Goal: Complete application form

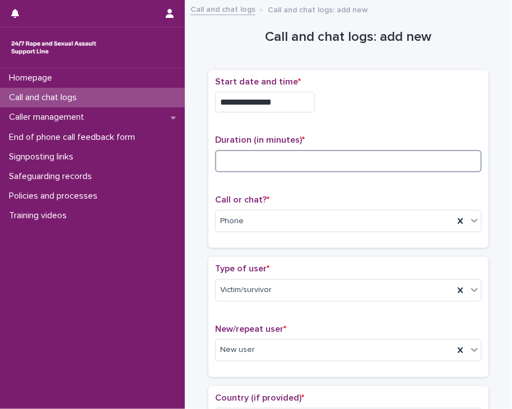
click at [230, 154] on input at bounding box center [348, 161] width 267 height 22
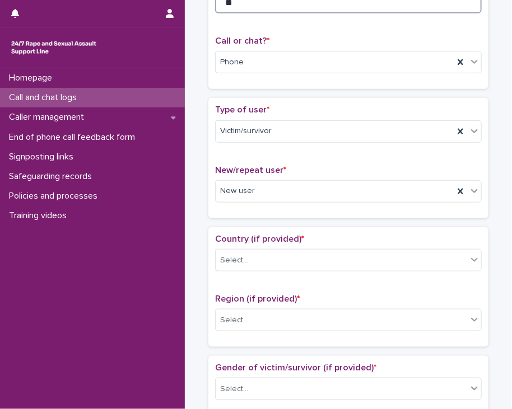
scroll to position [168, 0]
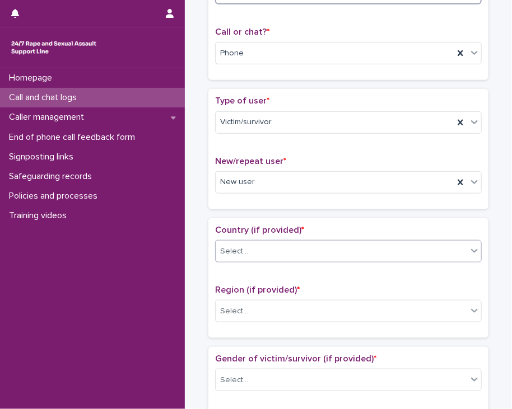
type input "**"
click at [294, 244] on div "Select..." at bounding box center [341, 251] width 251 height 18
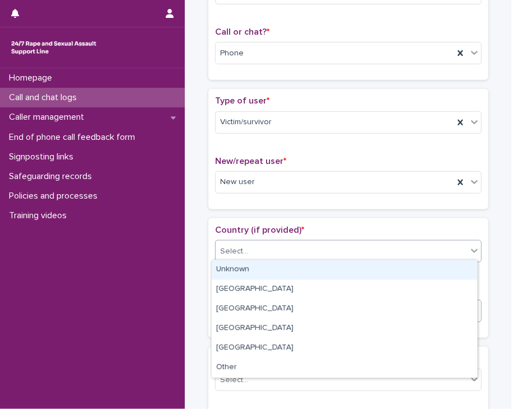
drag, startPoint x: 269, startPoint y: 265, endPoint x: 265, endPoint y: 304, distance: 39.4
click at [268, 272] on div "Unknown" at bounding box center [344, 270] width 265 height 20
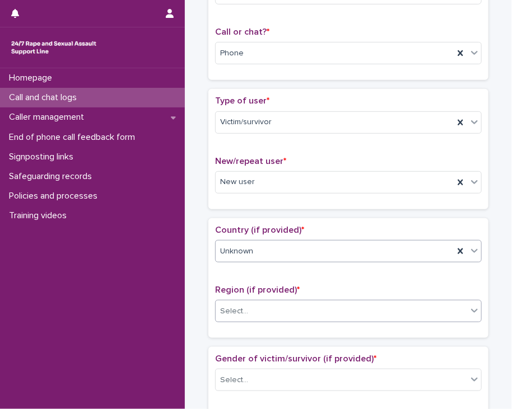
click at [250, 309] on div "Select..." at bounding box center [341, 311] width 251 height 18
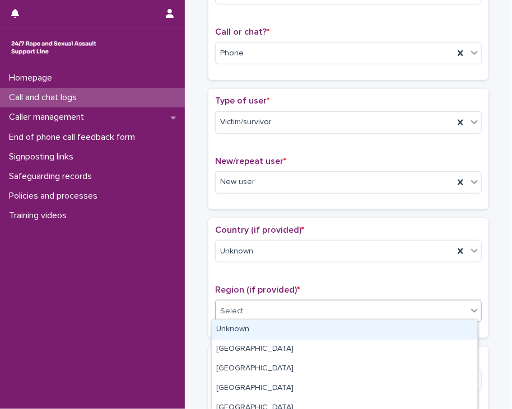
click at [246, 326] on div "Unknown" at bounding box center [344, 330] width 265 height 20
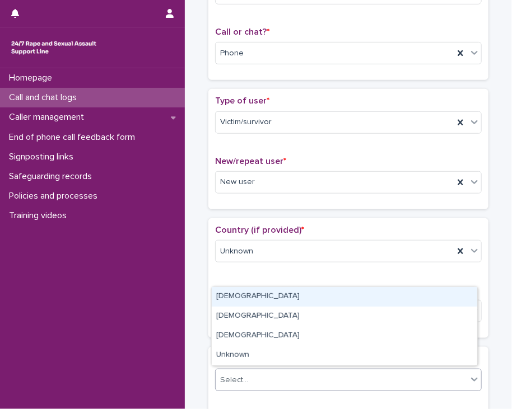
click at [232, 384] on div "Select..." at bounding box center [341, 380] width 251 height 18
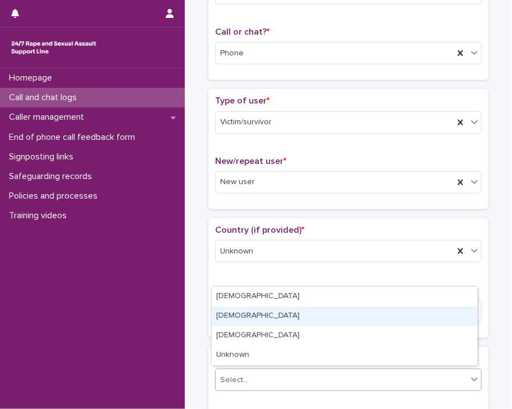
click at [237, 320] on div "[DEMOGRAPHIC_DATA]" at bounding box center [344, 317] width 265 height 20
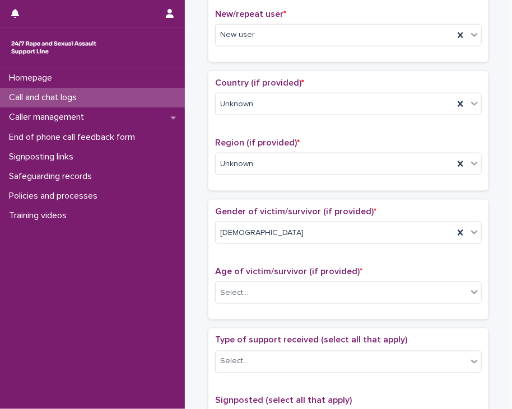
scroll to position [336, 0]
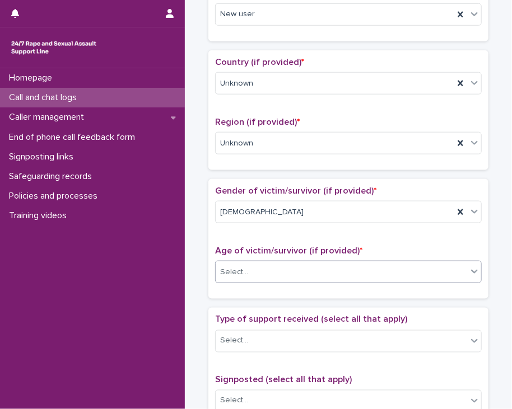
click at [275, 277] on div "Select..." at bounding box center [348, 272] width 267 height 22
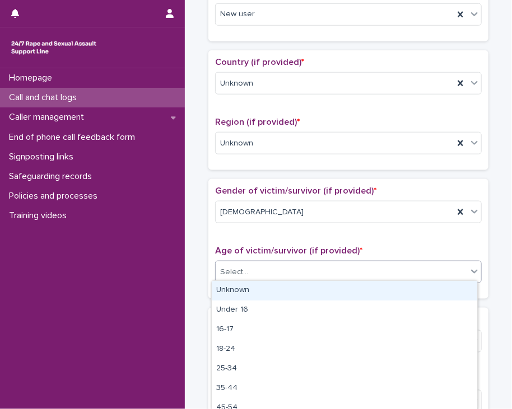
click at [255, 289] on div "Unknown" at bounding box center [344, 291] width 265 height 20
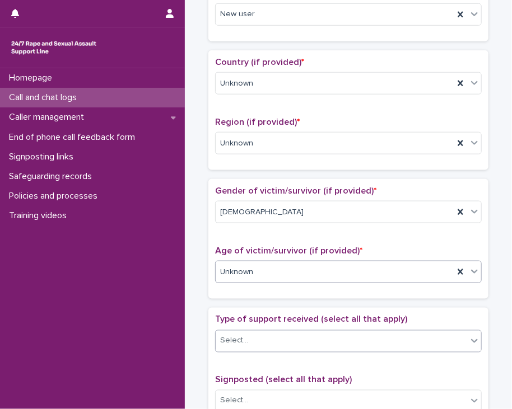
click at [245, 336] on div "Select..." at bounding box center [341, 341] width 251 height 18
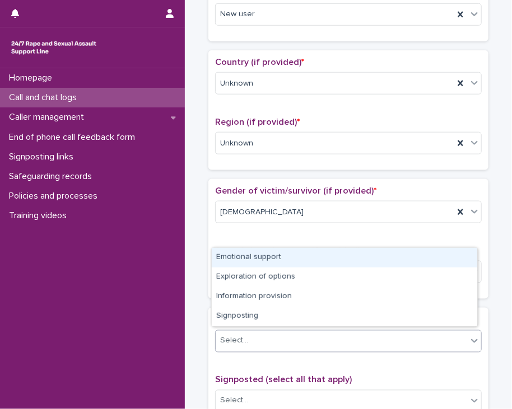
click at [245, 257] on div "Emotional support" at bounding box center [344, 258] width 265 height 20
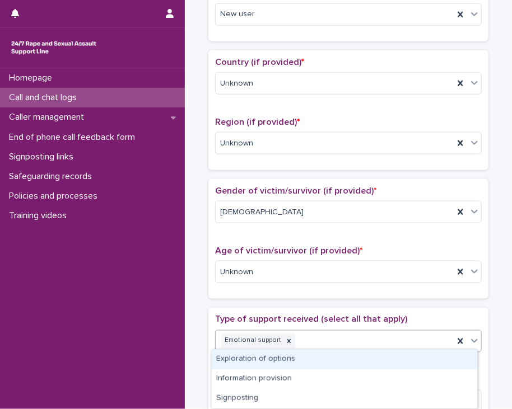
click at [343, 336] on div "Emotional support" at bounding box center [335, 341] width 238 height 20
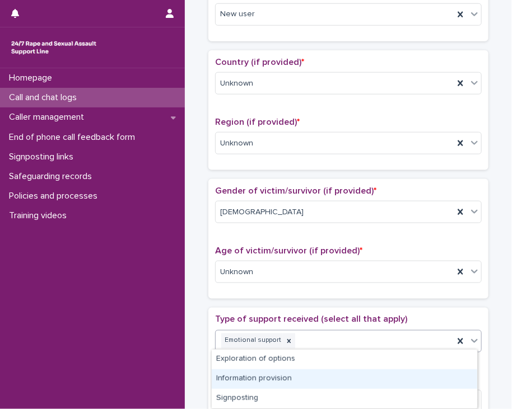
click at [264, 371] on div "Information provision" at bounding box center [344, 380] width 265 height 20
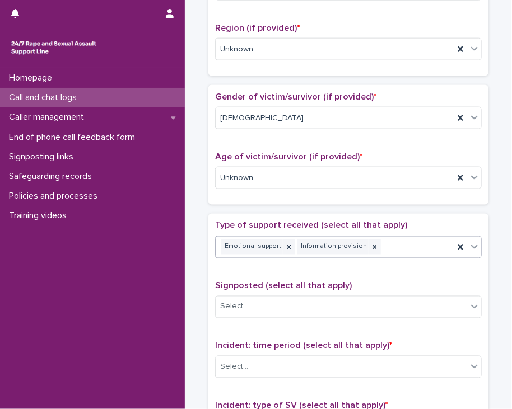
scroll to position [448, 0]
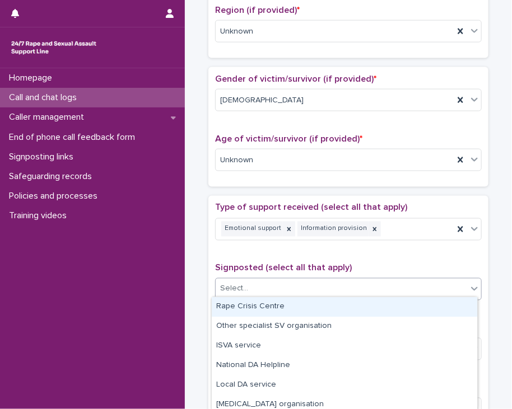
click at [252, 292] on div "Select..." at bounding box center [341, 289] width 251 height 18
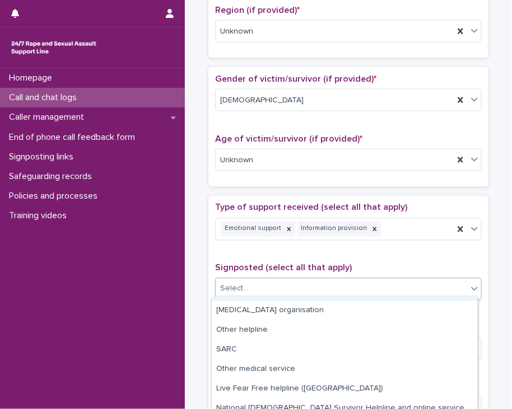
scroll to position [112, 0]
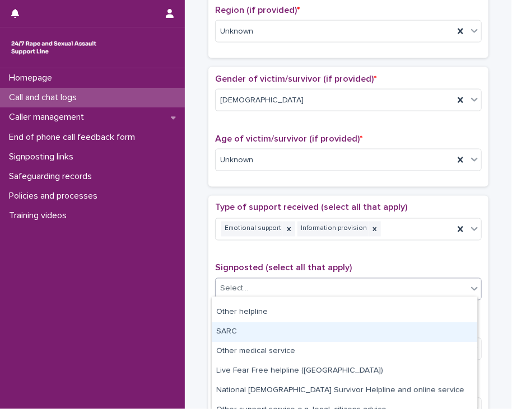
click at [275, 337] on div "SARC" at bounding box center [344, 332] width 265 height 20
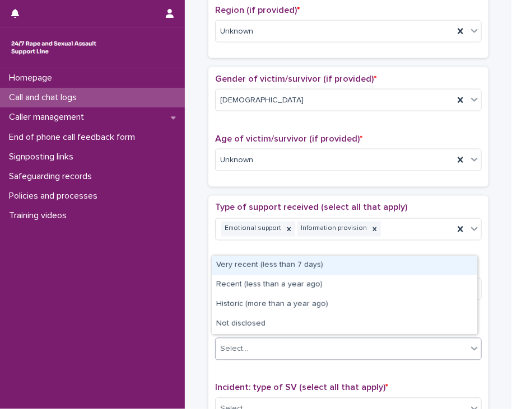
click at [267, 351] on div "Select..." at bounding box center [341, 349] width 251 height 18
click at [246, 268] on div "Very recent (less than 7 days)" at bounding box center [344, 266] width 265 height 20
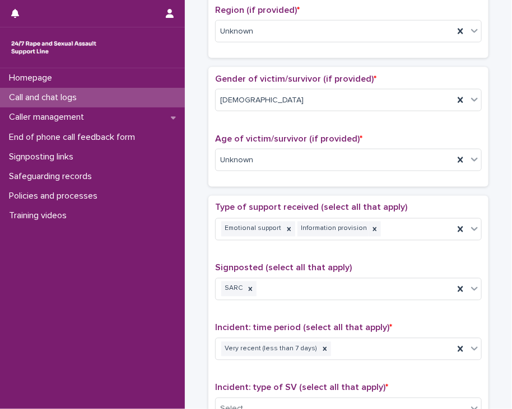
click at [215, 268] on span "Signposted (select all that apply)" at bounding box center [283, 268] width 137 height 9
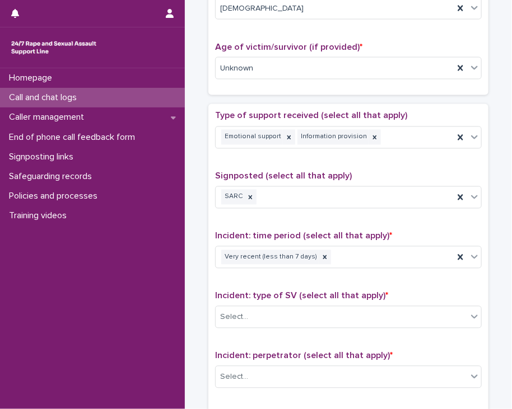
scroll to position [560, 0]
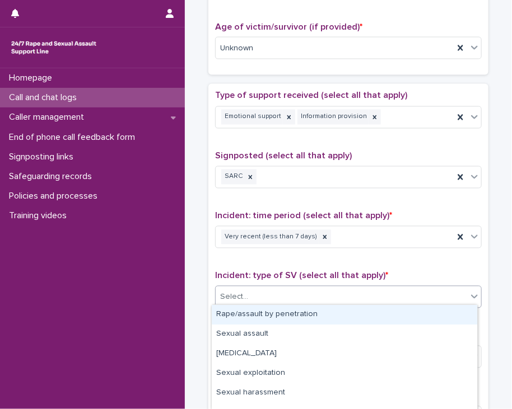
click at [233, 301] on div "Select..." at bounding box center [341, 297] width 251 height 18
click at [233, 315] on div "Rape/assault by penetration" at bounding box center [344, 315] width 265 height 20
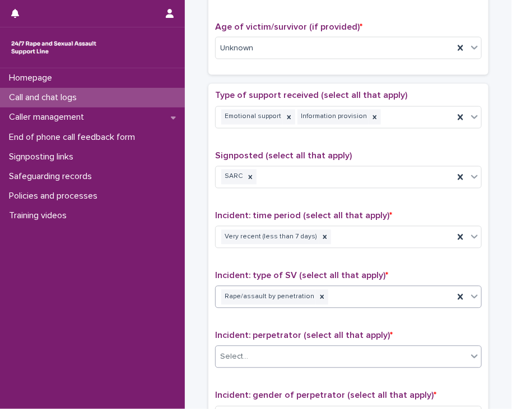
click at [235, 354] on div "Select..." at bounding box center [234, 358] width 28 height 12
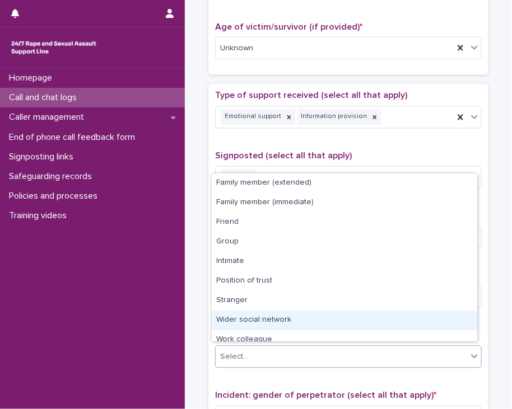
click at [246, 317] on div "Wider social network" at bounding box center [344, 321] width 265 height 20
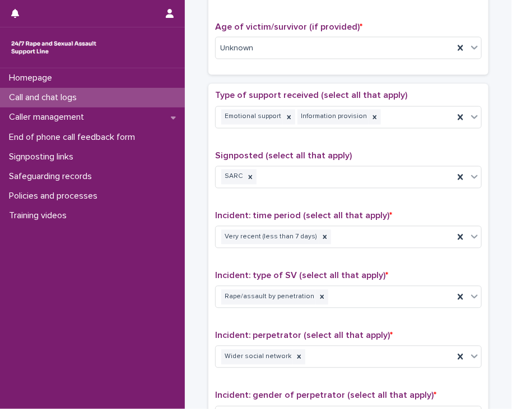
click at [191, 306] on div "**********" at bounding box center [348, 34] width 316 height 1174
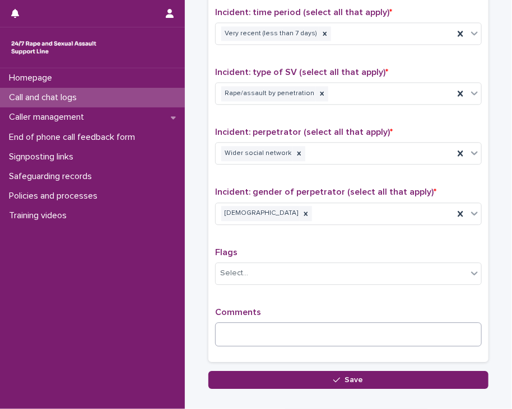
scroll to position [784, 0]
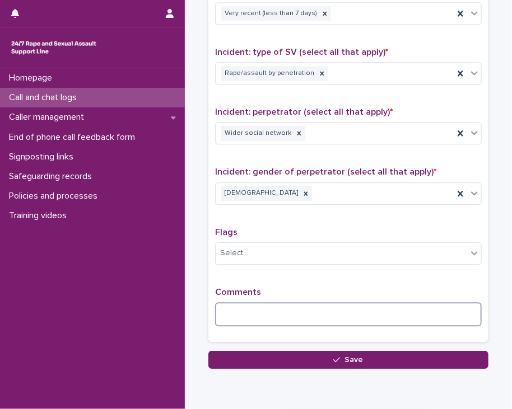
click at [246, 309] on textarea at bounding box center [348, 314] width 267 height 24
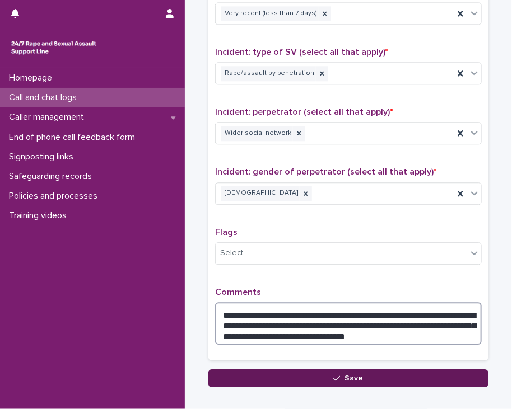
type textarea "**********"
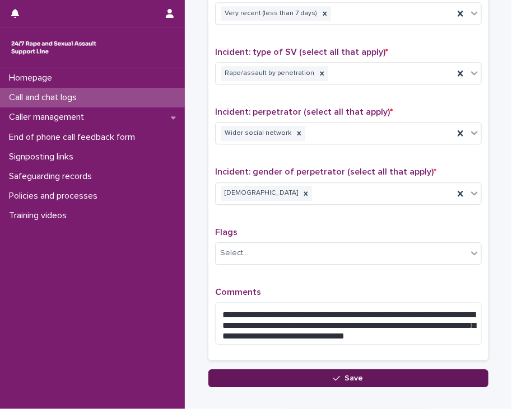
click at [252, 378] on button "Save" at bounding box center [348, 379] width 280 height 18
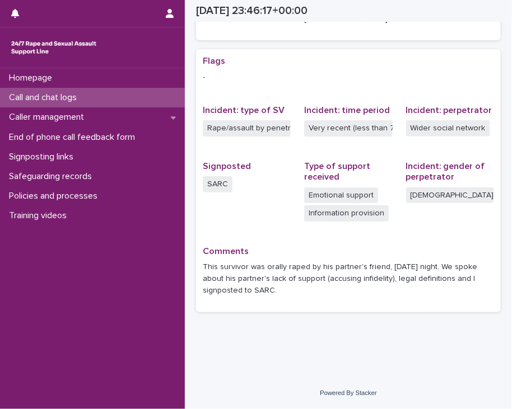
scroll to position [215, 0]
click at [166, 16] on icon "button" at bounding box center [170, 13] width 8 height 9
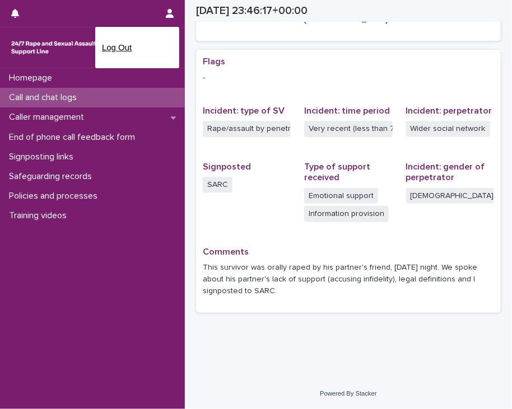
click at [110, 48] on p "Log Out" at bounding box center [137, 47] width 71 height 19
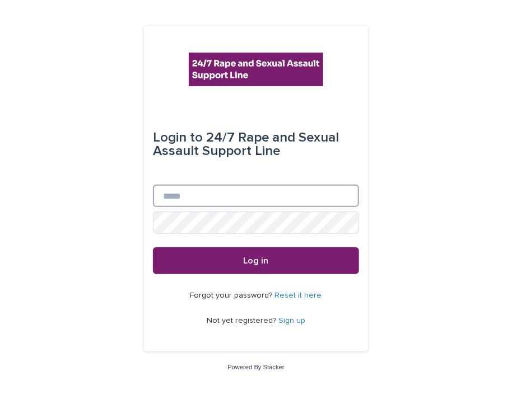
type input "**********"
